Goal: Information Seeking & Learning: Learn about a topic

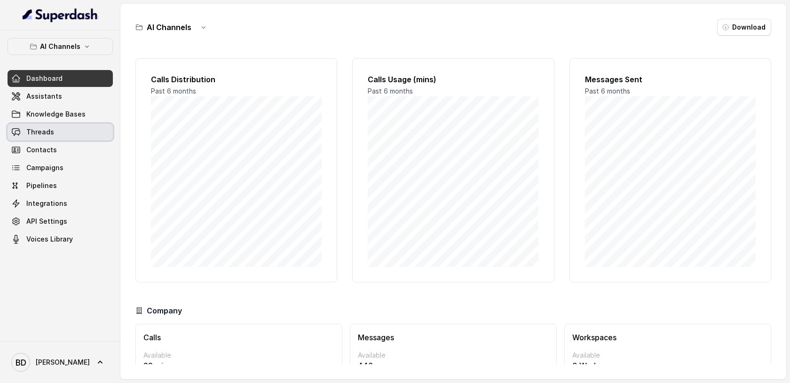
click at [42, 130] on span "Threads" at bounding box center [40, 131] width 28 height 9
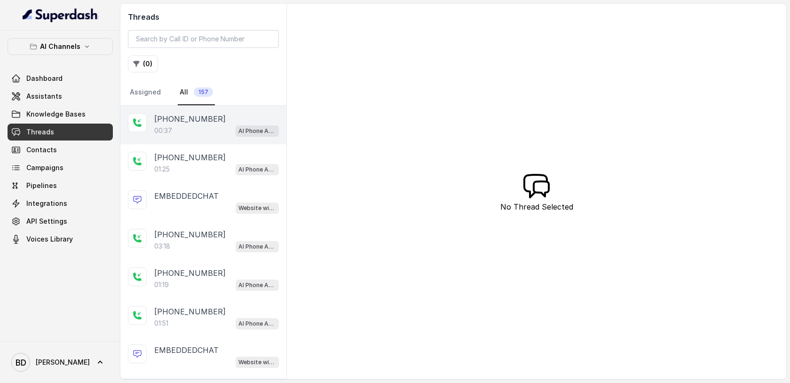
click at [187, 127] on div "00:37 AI Phone Assistant" at bounding box center [216, 131] width 125 height 12
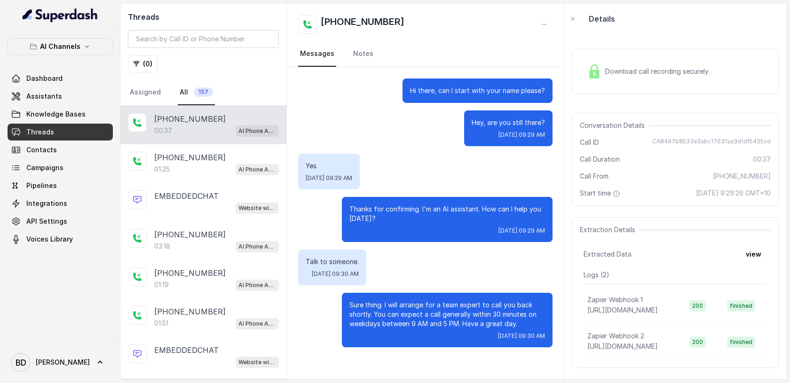
click at [597, 73] on img at bounding box center [594, 71] width 14 height 14
